Goal: Information Seeking & Learning: Find specific fact

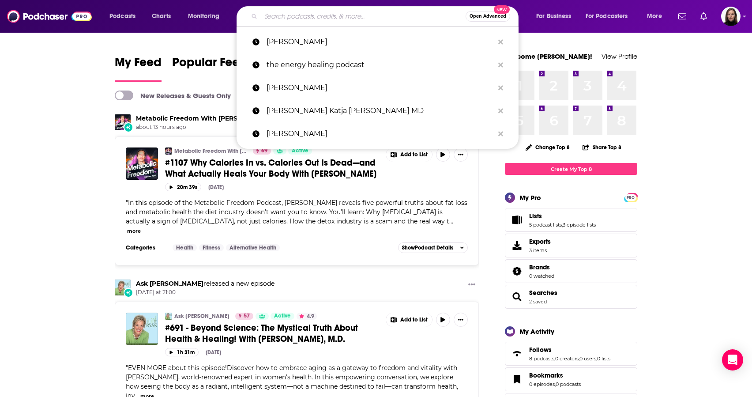
type input "i"
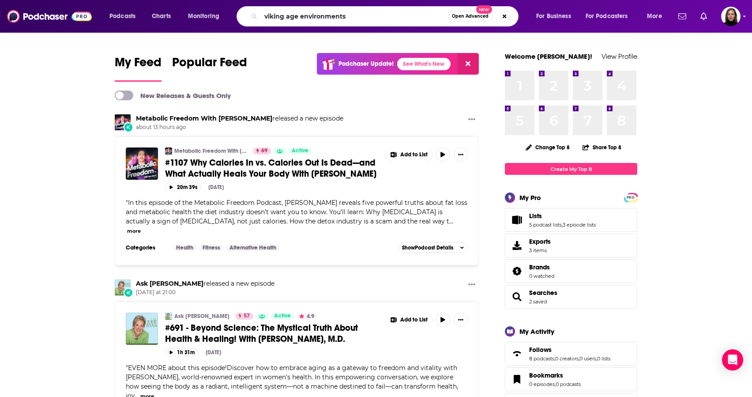
type input "viking age environments"
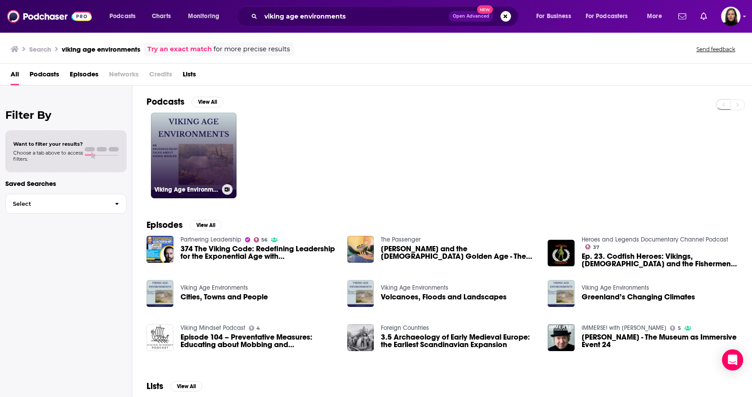
click at [182, 147] on link "Viking Age Environments" at bounding box center [194, 156] width 86 height 86
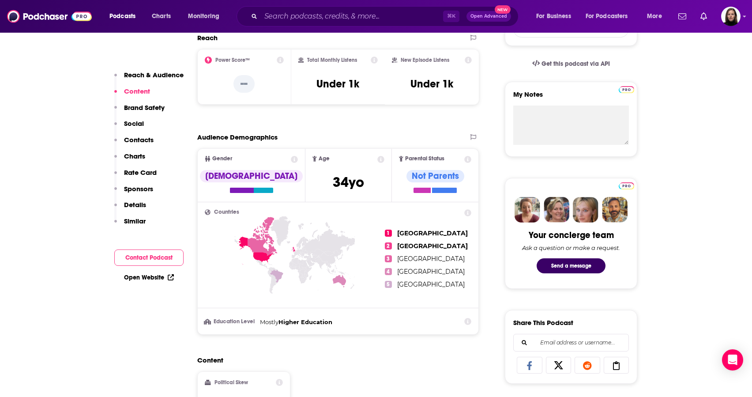
scroll to position [266, 0]
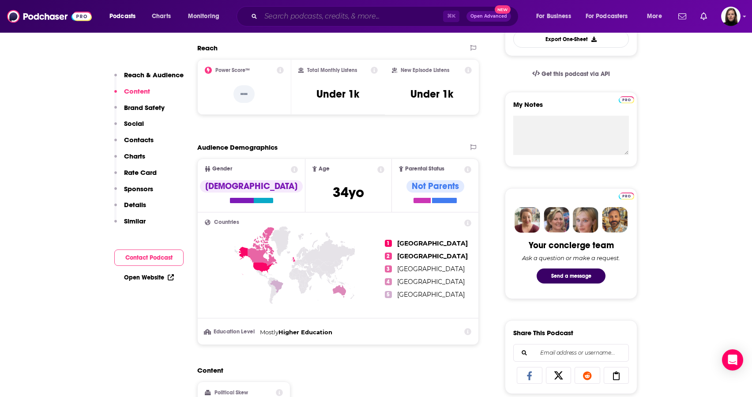
click at [269, 16] on input "Search podcasts, credits, & more..." at bounding box center [352, 16] width 182 height 14
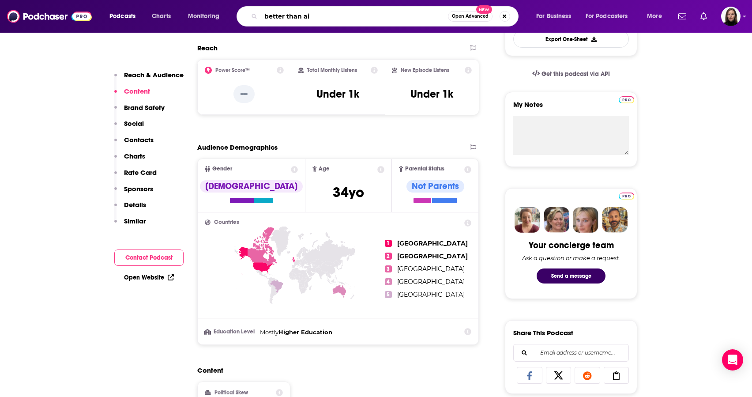
type input "better than air"
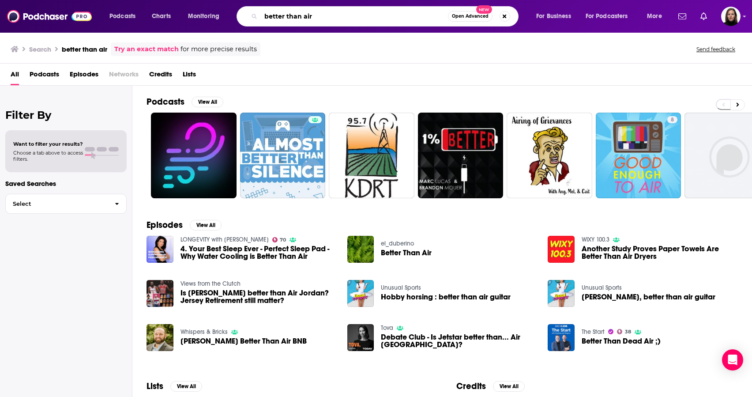
click at [307, 16] on input "better than air" at bounding box center [354, 16] width 187 height 14
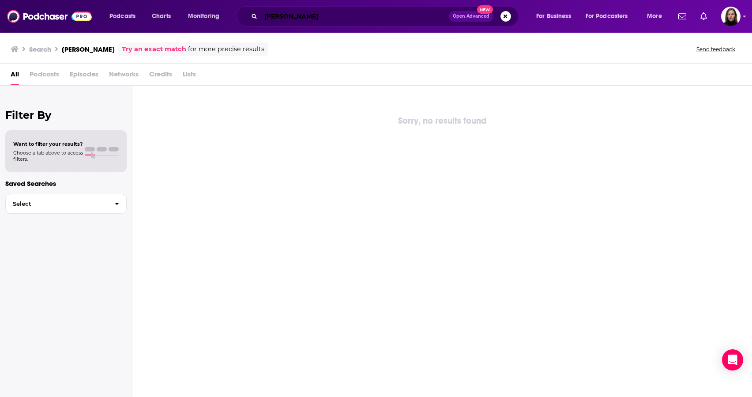
click at [279, 16] on input "[PERSON_NAME]" at bounding box center [355, 16] width 188 height 14
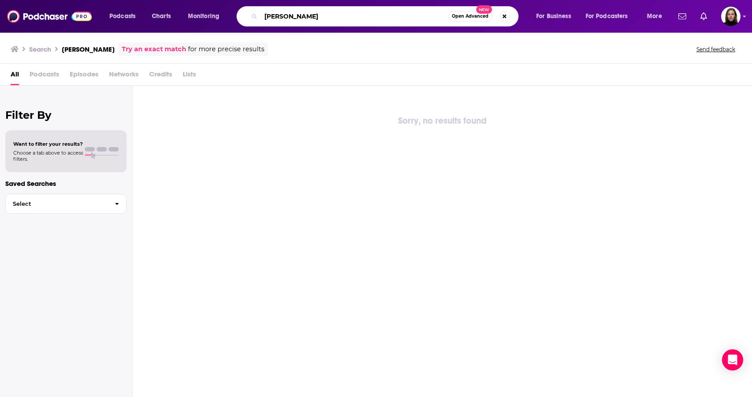
click at [279, 16] on input "[PERSON_NAME]" at bounding box center [354, 16] width 187 height 14
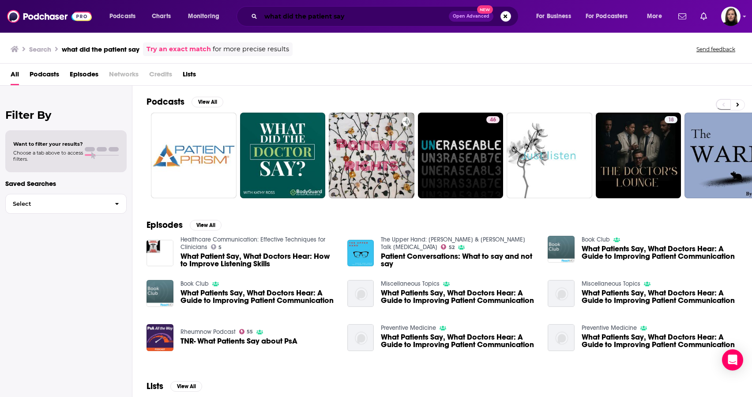
click at [352, 19] on input "what did the patient say" at bounding box center [355, 16] width 188 height 14
click at [329, 15] on input "what did the patient say" at bounding box center [355, 16] width 188 height 14
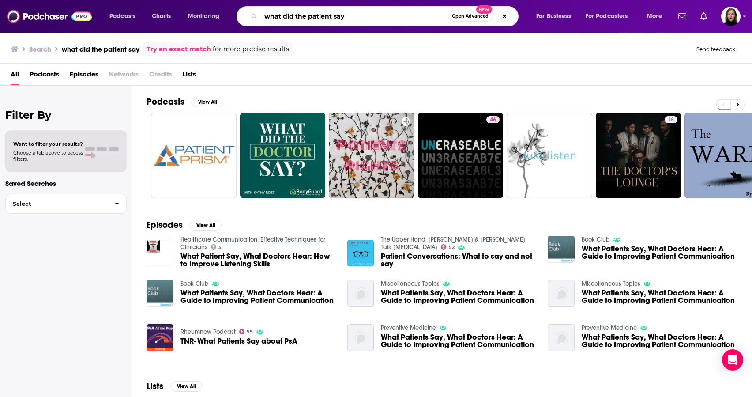
click at [373, 15] on input "what did the patient say" at bounding box center [354, 16] width 187 height 14
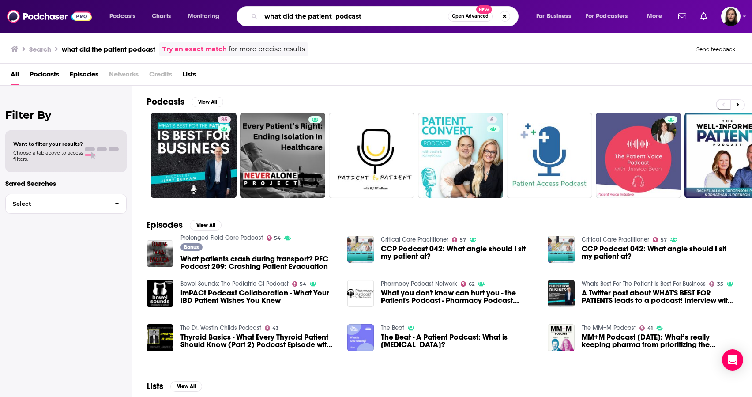
click at [291, 15] on input "what did the patient podcast" at bounding box center [354, 16] width 187 height 14
type input "[PERSON_NAME]"
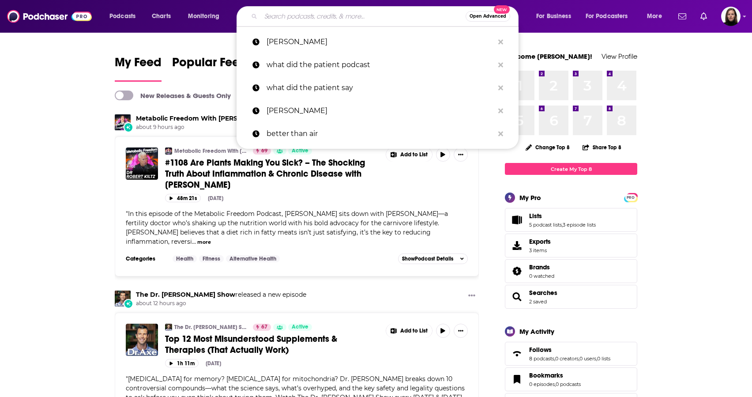
click at [294, 10] on input "Search podcasts, credits, & more..." at bounding box center [363, 16] width 205 height 14
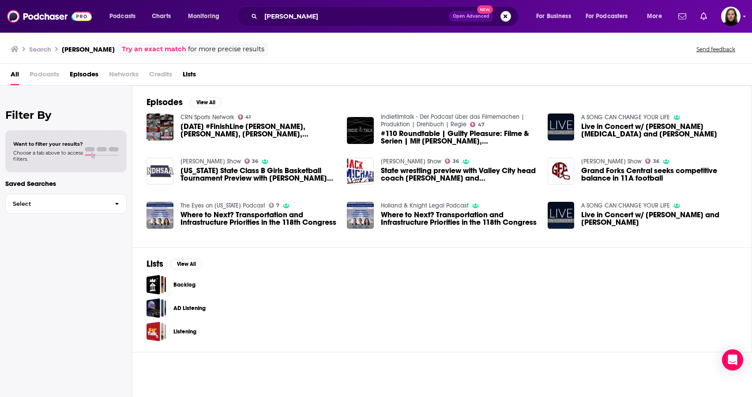
click at [332, 23] on div "[PERSON_NAME] Open Advanced New" at bounding box center [378, 16] width 282 height 20
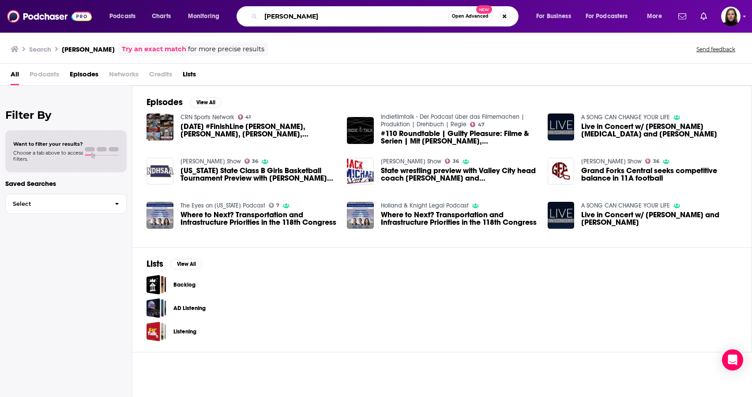
click at [332, 15] on input "[PERSON_NAME]" at bounding box center [354, 16] width 187 height 14
type input "better than air"
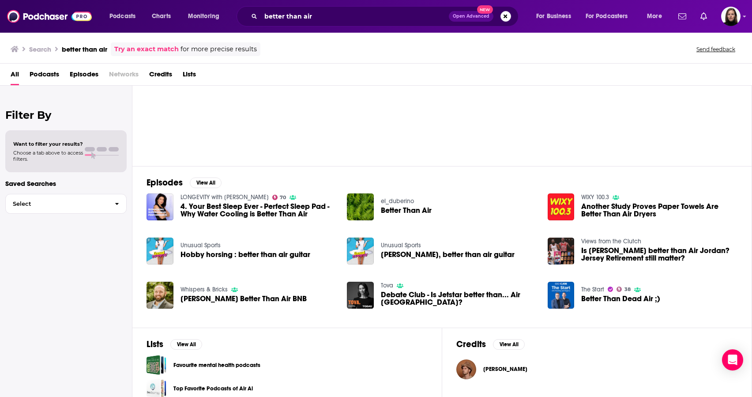
scroll to position [50, 0]
